Goal: Navigation & Orientation: Find specific page/section

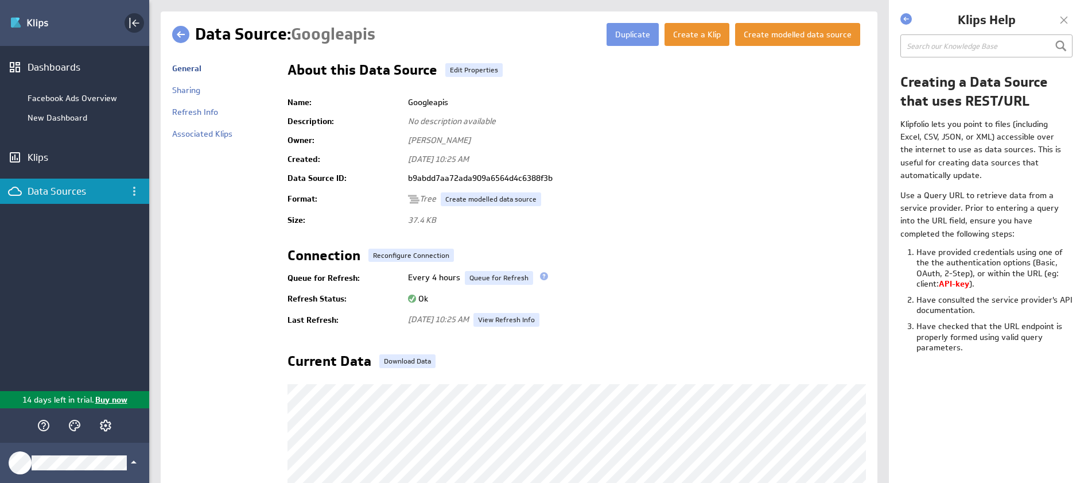
click at [130, 21] on icon "Collapse" at bounding box center [134, 23] width 14 height 14
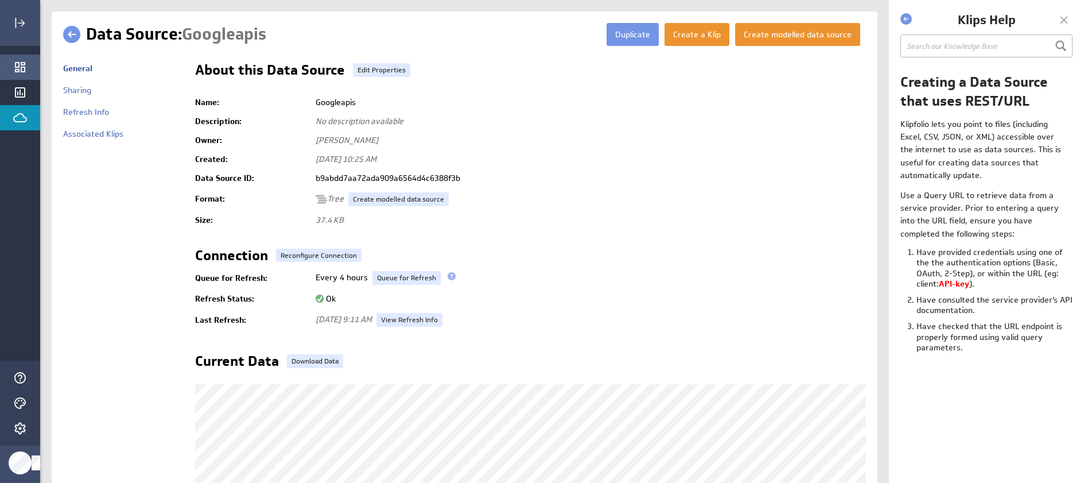
click at [24, 65] on icon "Dashboards" at bounding box center [20, 67] width 14 height 14
